Goal: Information Seeking & Learning: Learn about a topic

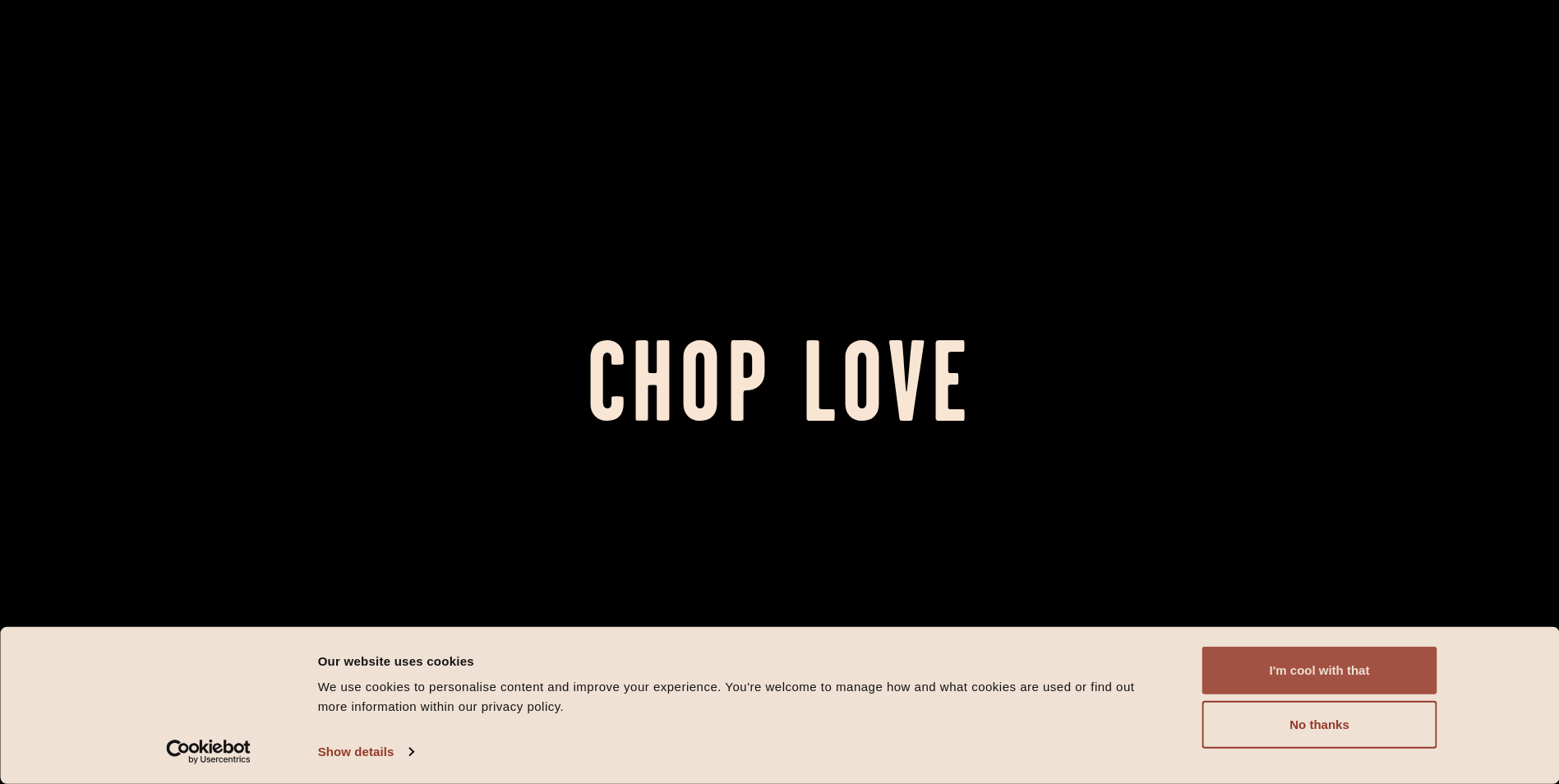
click at [1313, 684] on button "I'm cool with that" at bounding box center [1320, 670] width 235 height 47
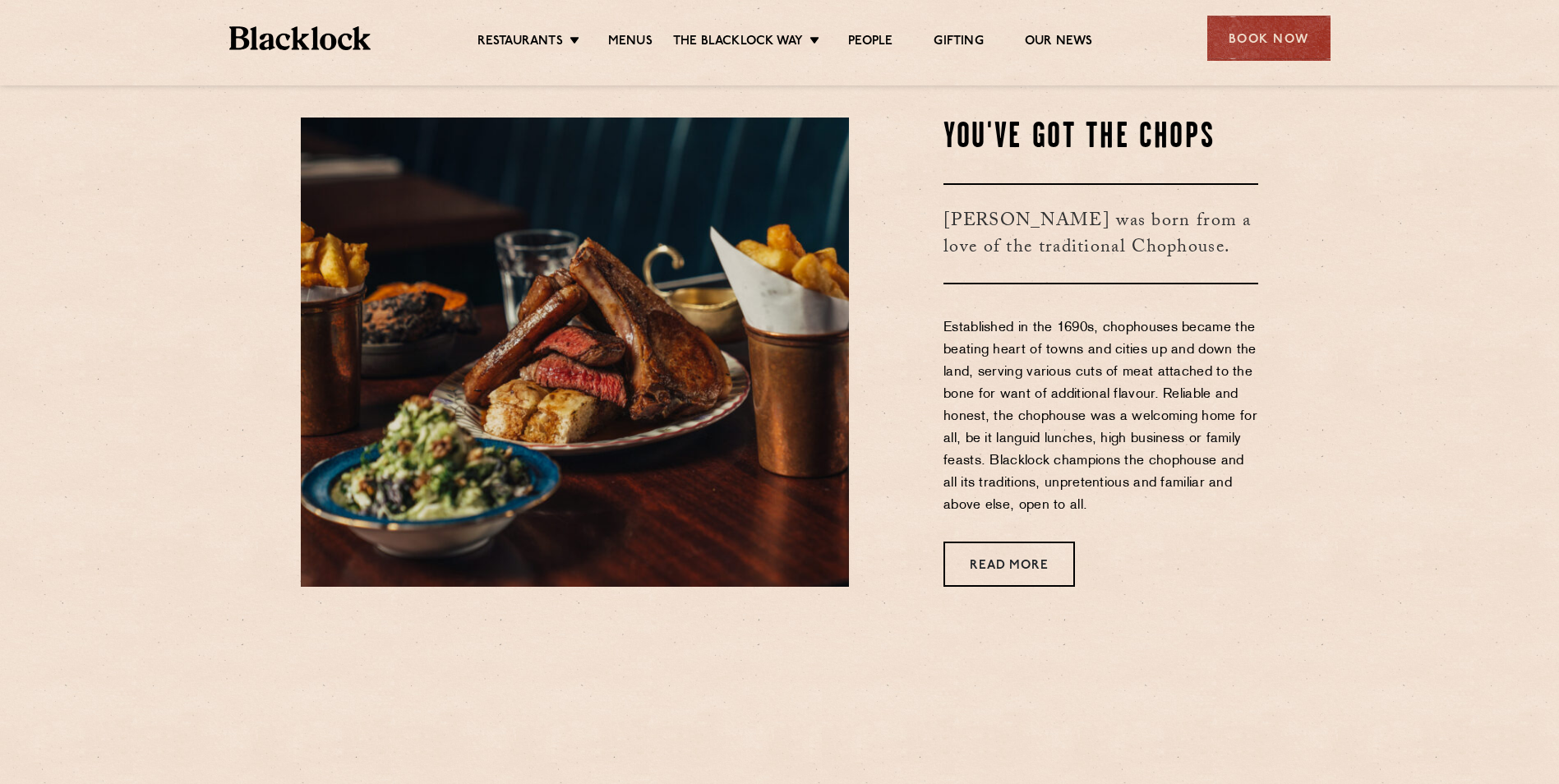
scroll to position [739, 0]
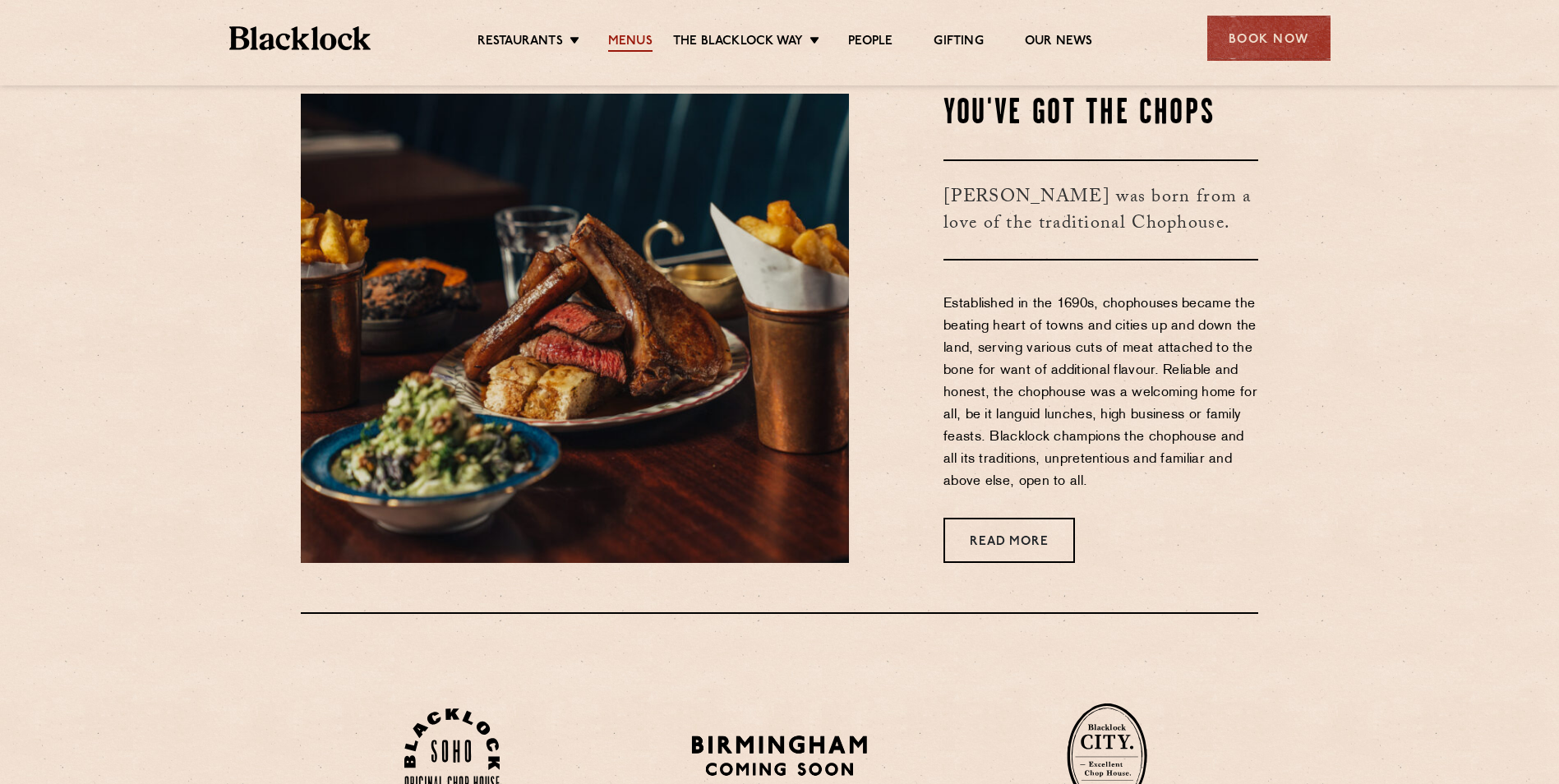
click at [639, 36] on link "Menus" at bounding box center [630, 42] width 45 height 18
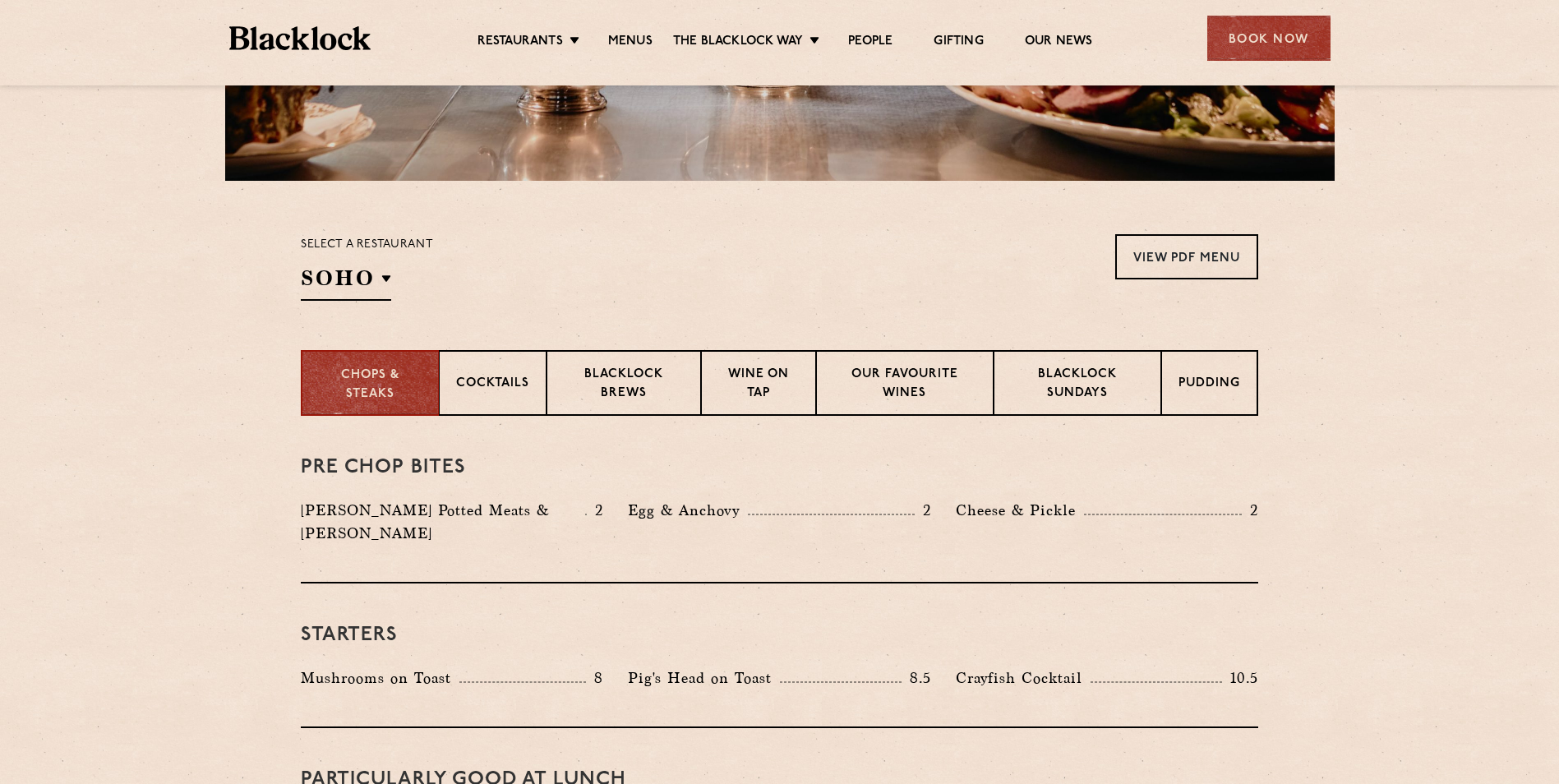
scroll to position [493, 0]
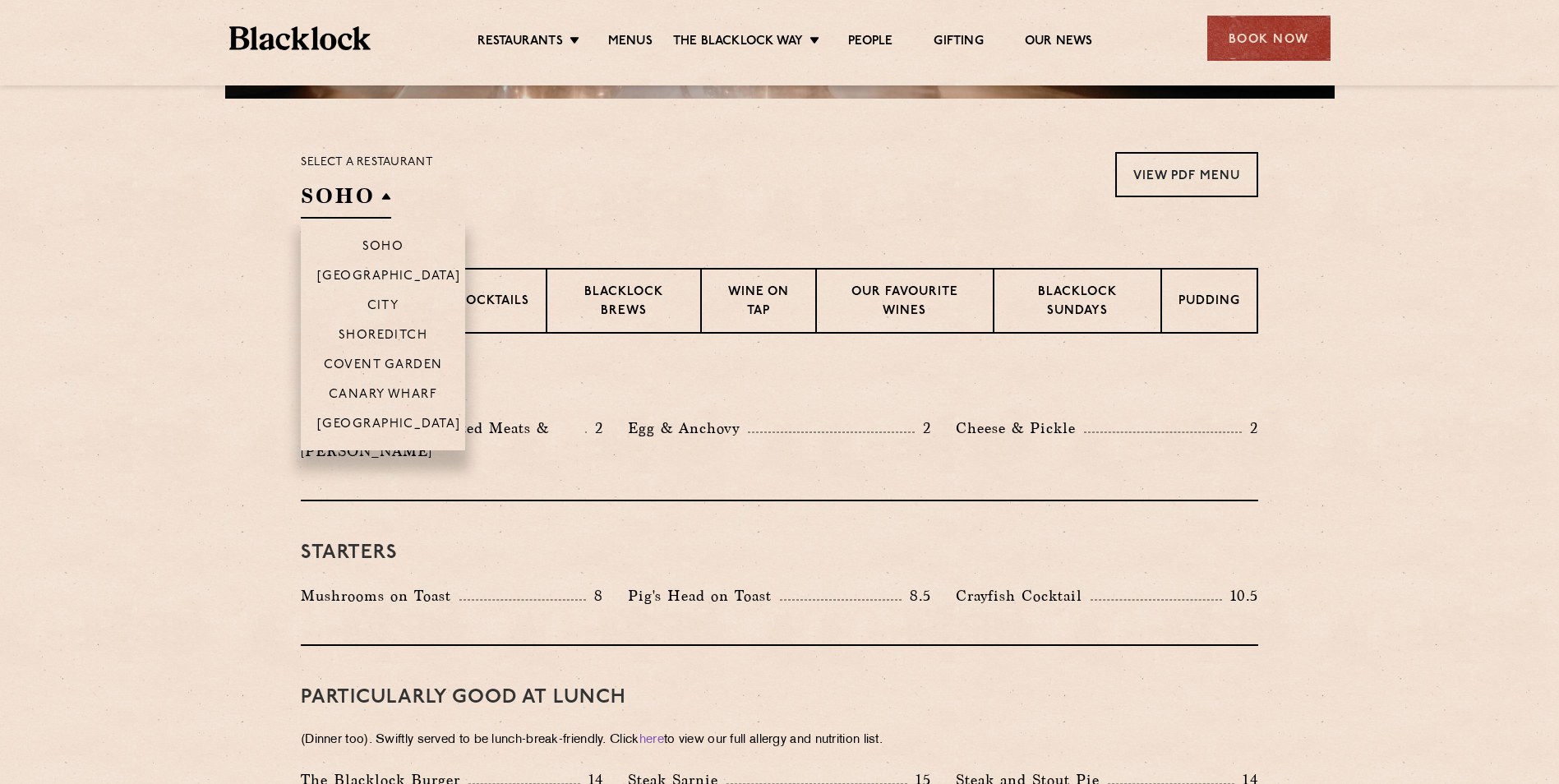
click at [354, 193] on h2 "SOHO" at bounding box center [346, 200] width 90 height 37
click at [390, 303] on p "City" at bounding box center [383, 307] width 32 height 17
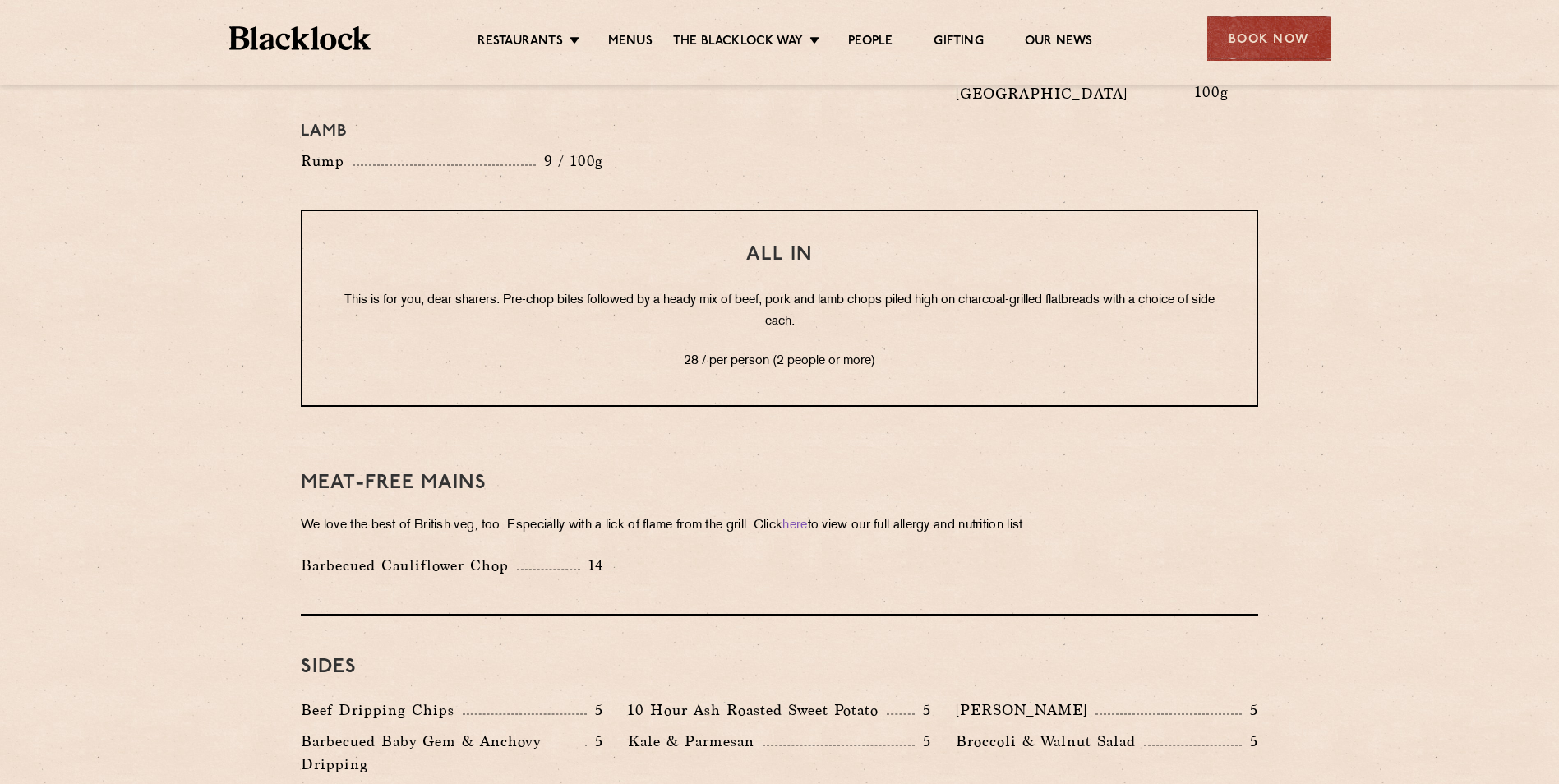
scroll to position [2054, 0]
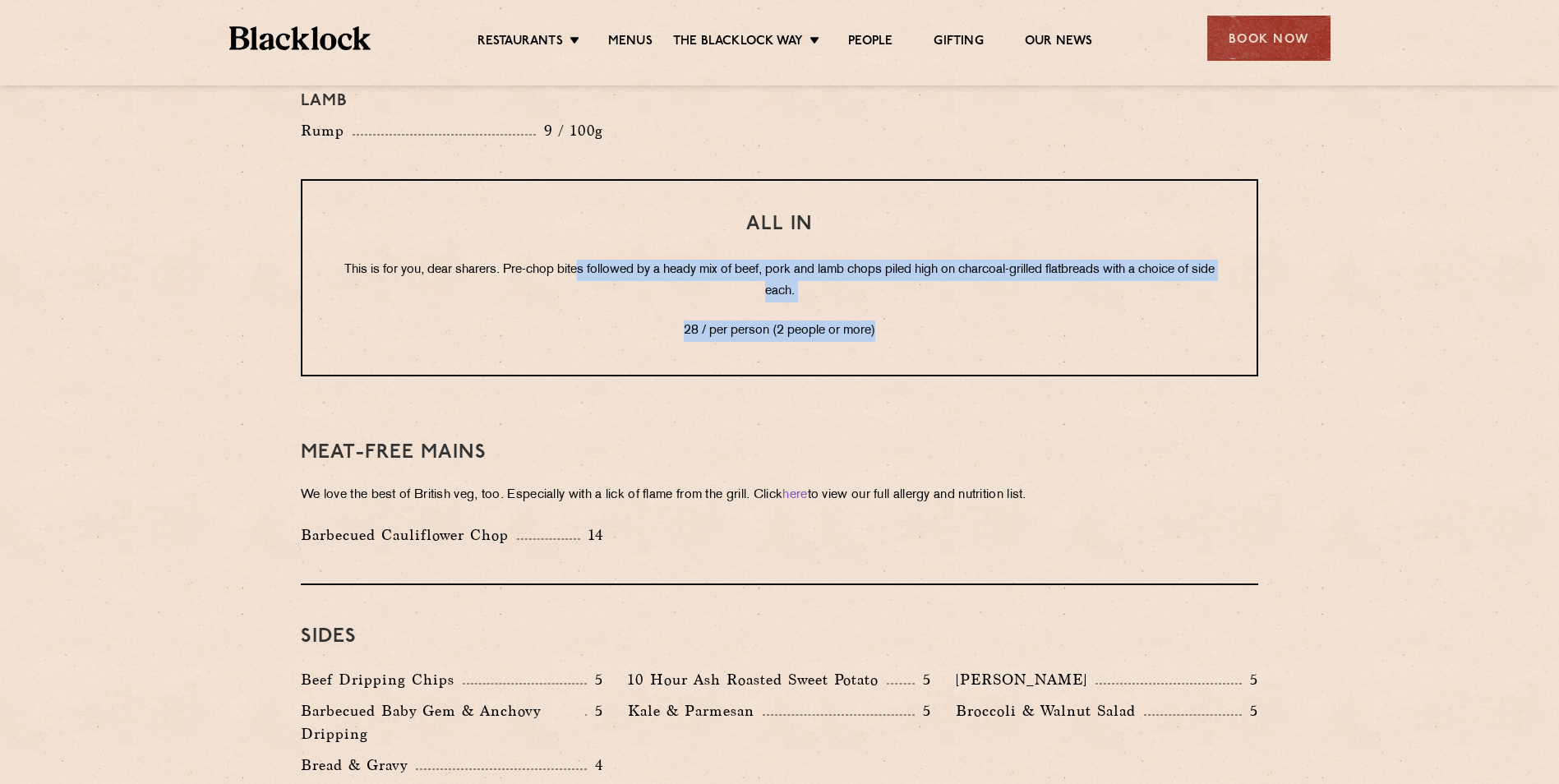
drag, startPoint x: 585, startPoint y: 223, endPoint x: 992, endPoint y: 280, distance: 411.0
click at [992, 280] on div "All In This is for you, dear sharers. Pre-chop bites followed by a heady mix of…" at bounding box center [779, 277] width 957 height 197
click at [992, 320] on p "28 / per person (2 people or more)" at bounding box center [779, 331] width 889 height 21
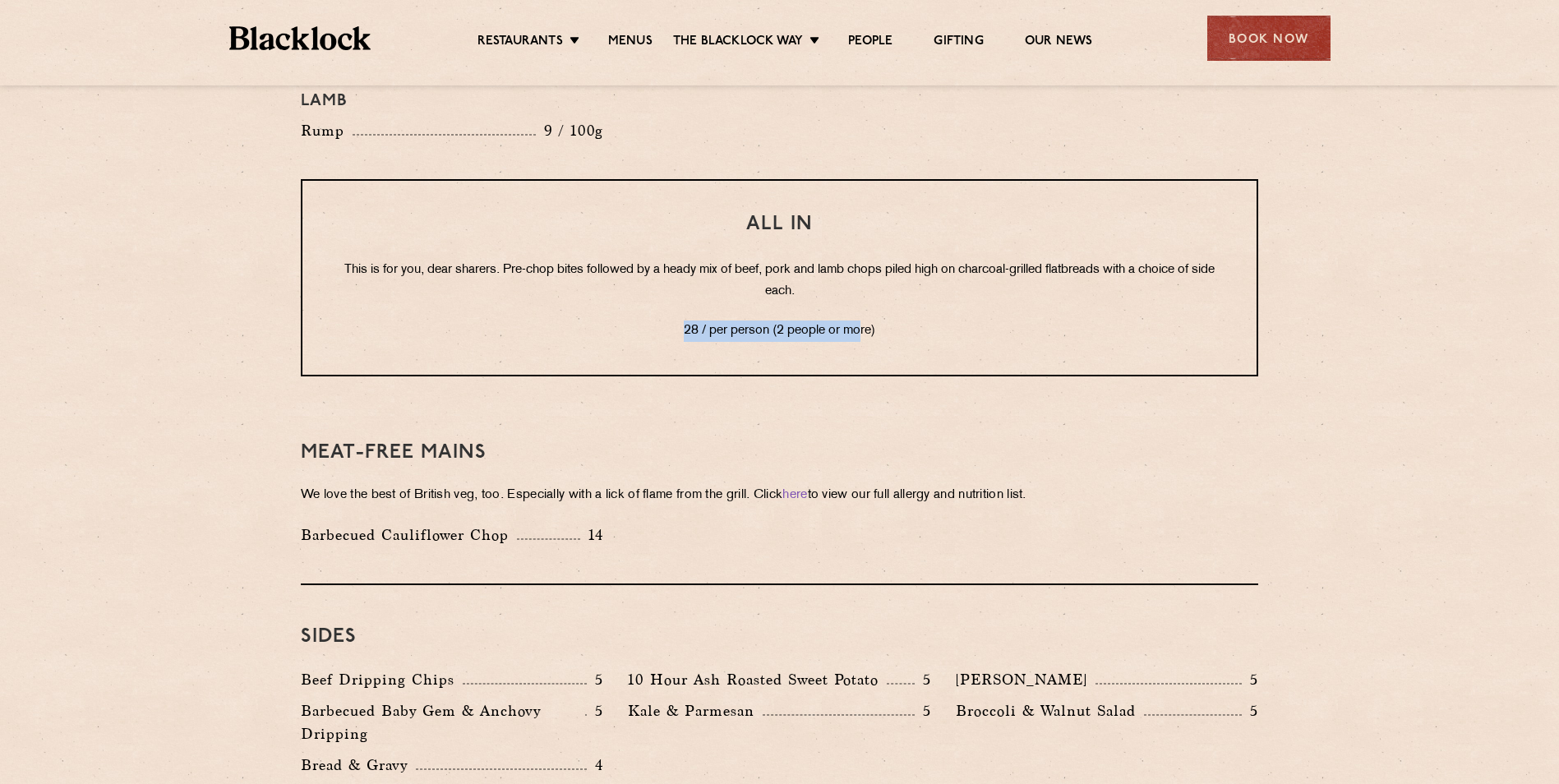
drag, startPoint x: 742, startPoint y: 284, endPoint x: 862, endPoint y: 285, distance: 120.0
click at [862, 320] on p "28 / per person (2 people or more)" at bounding box center [779, 331] width 889 height 21
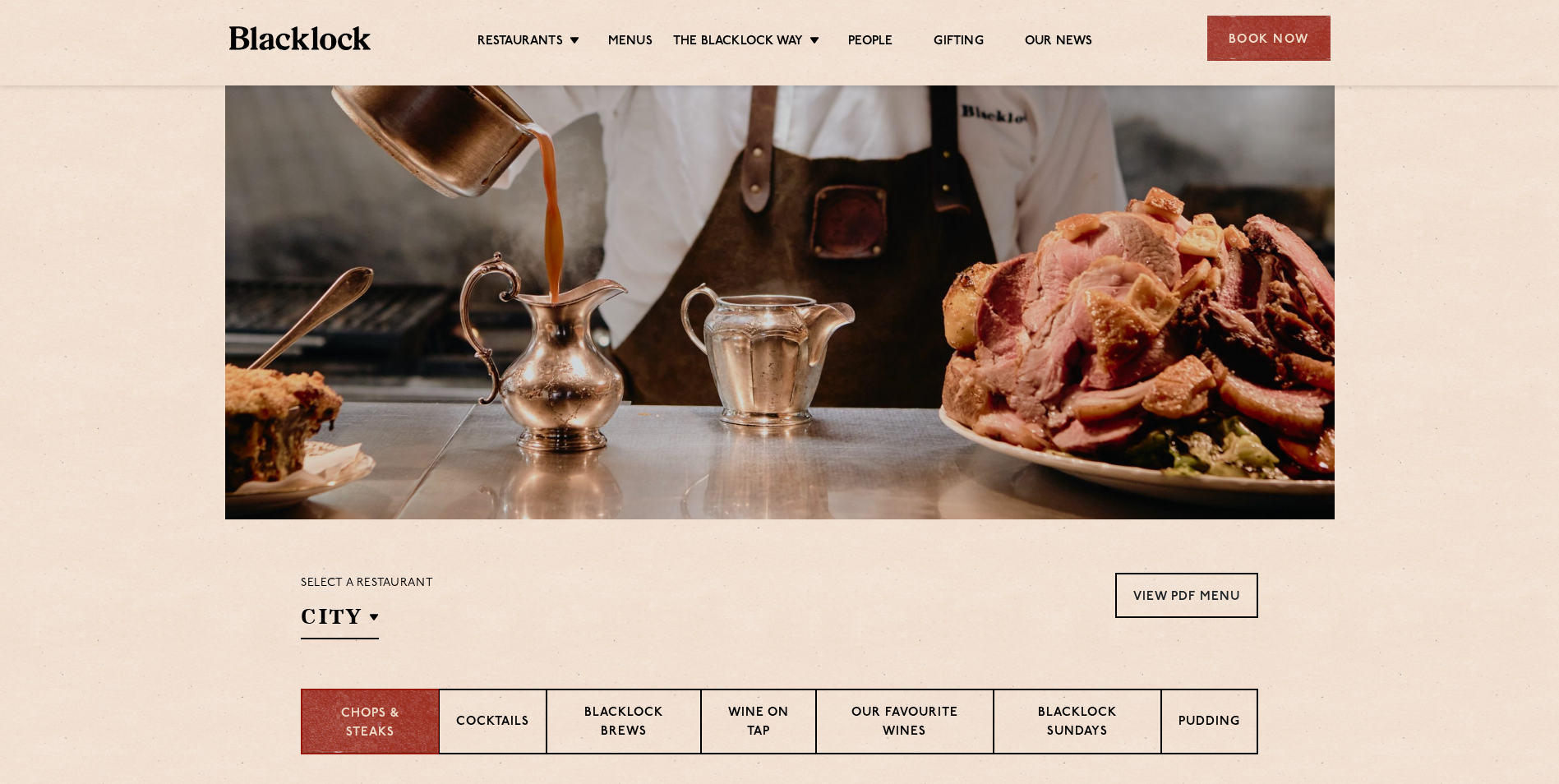
scroll to position [0, 0]
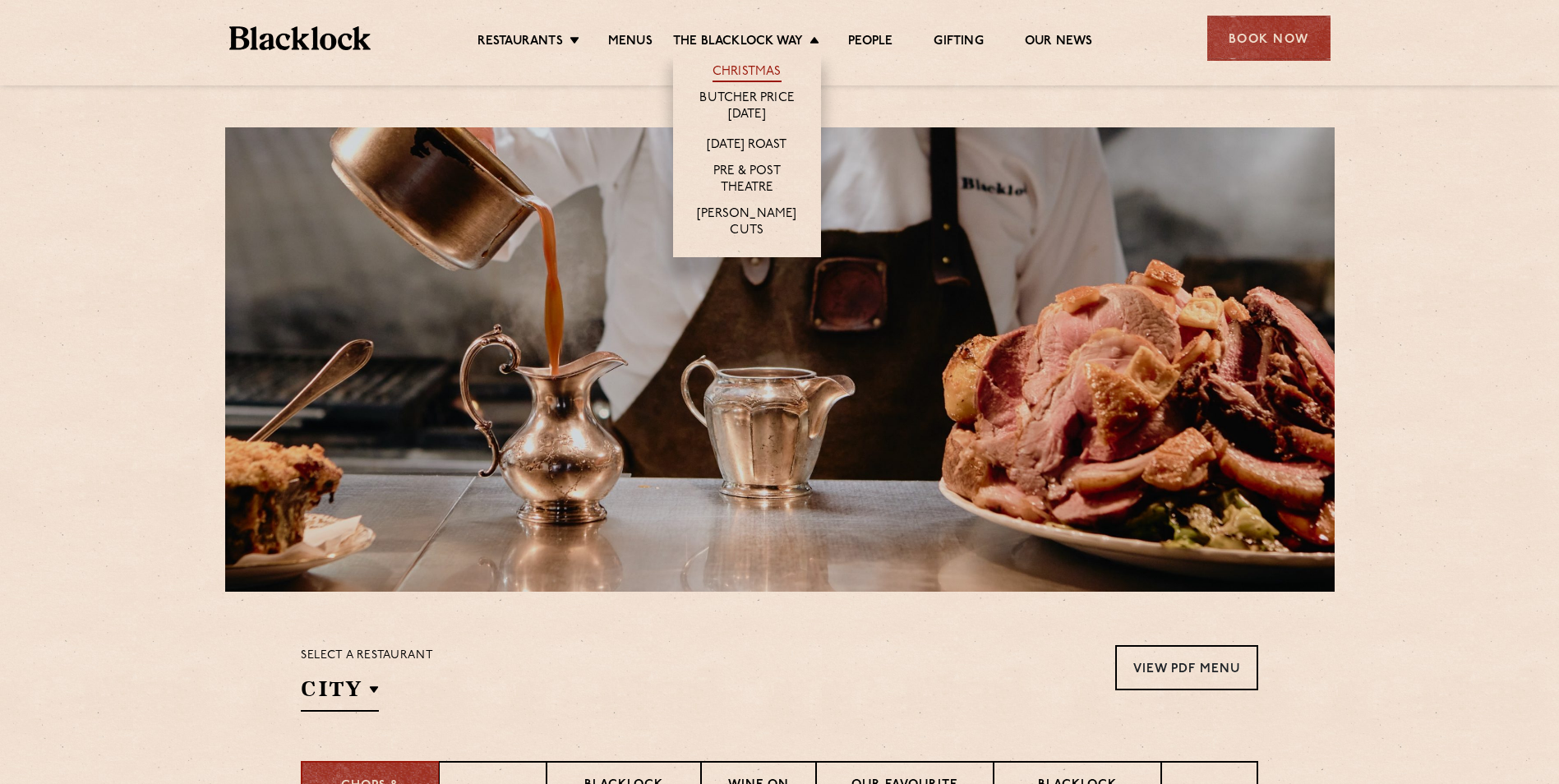
click at [739, 64] on link "Christmas" at bounding box center [747, 73] width 69 height 18
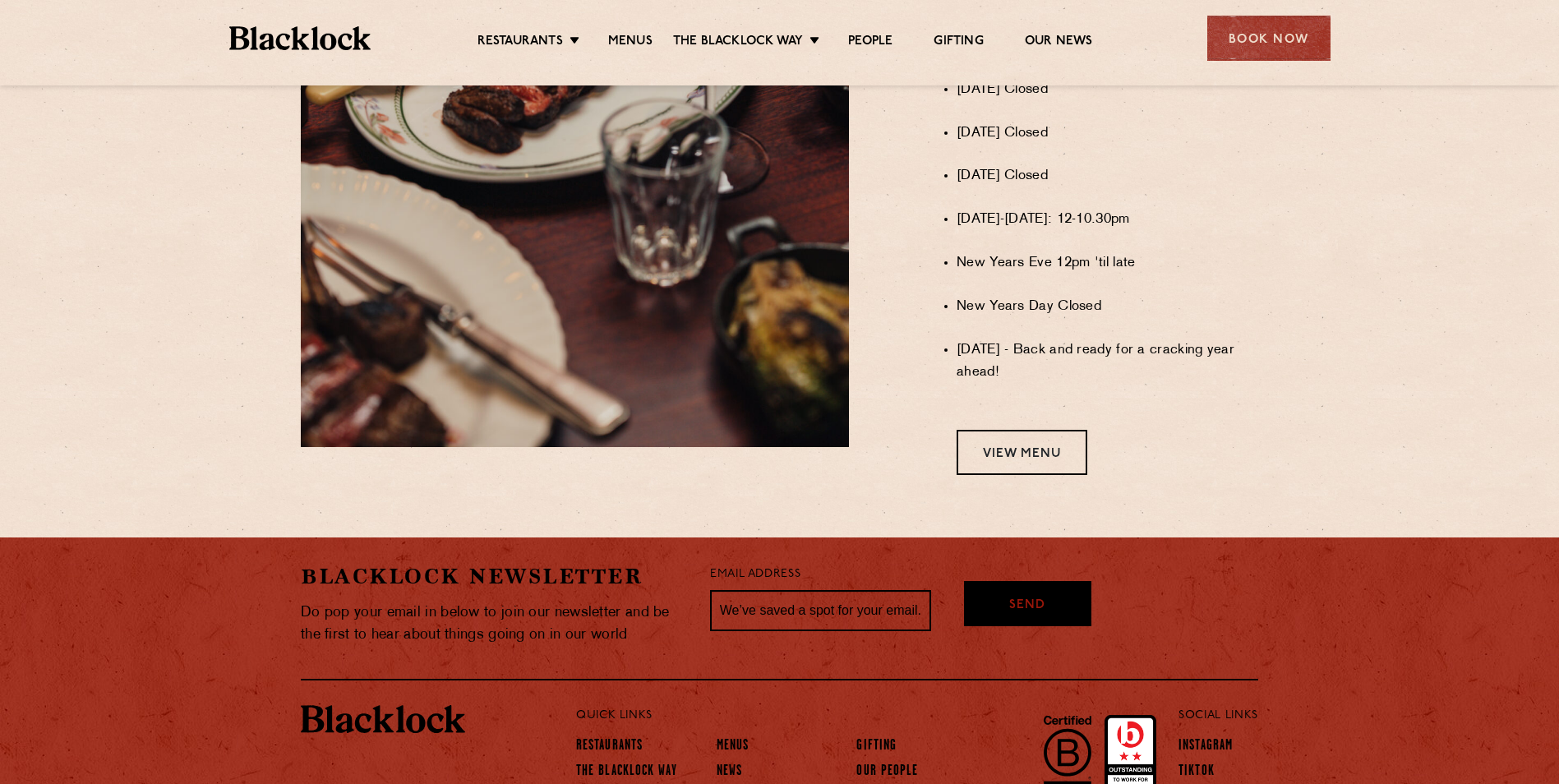
scroll to position [1315, 0]
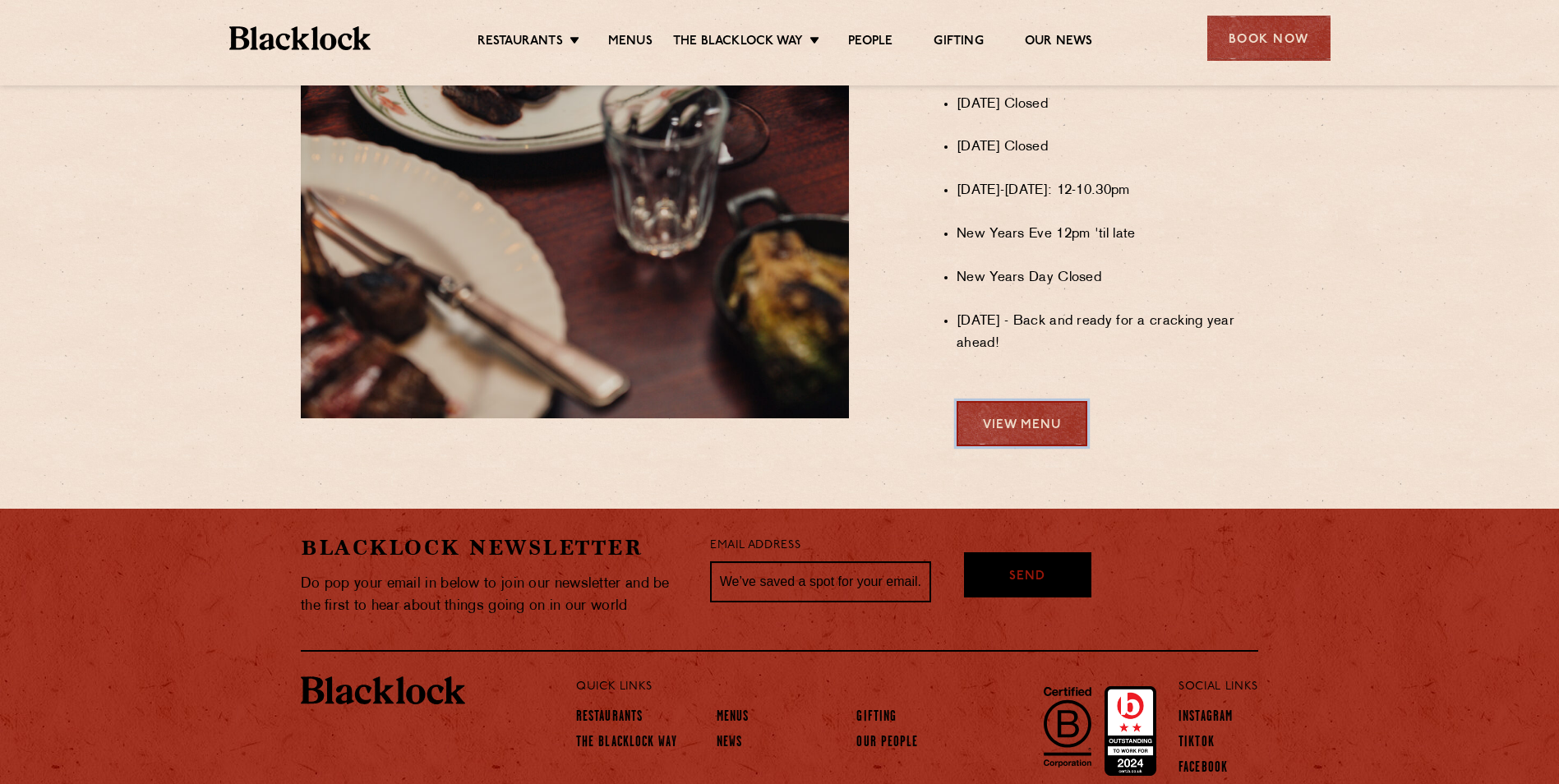
click at [1035, 427] on link "View Menu" at bounding box center [1021, 424] width 131 height 46
